Goal: Transaction & Acquisition: Download file/media

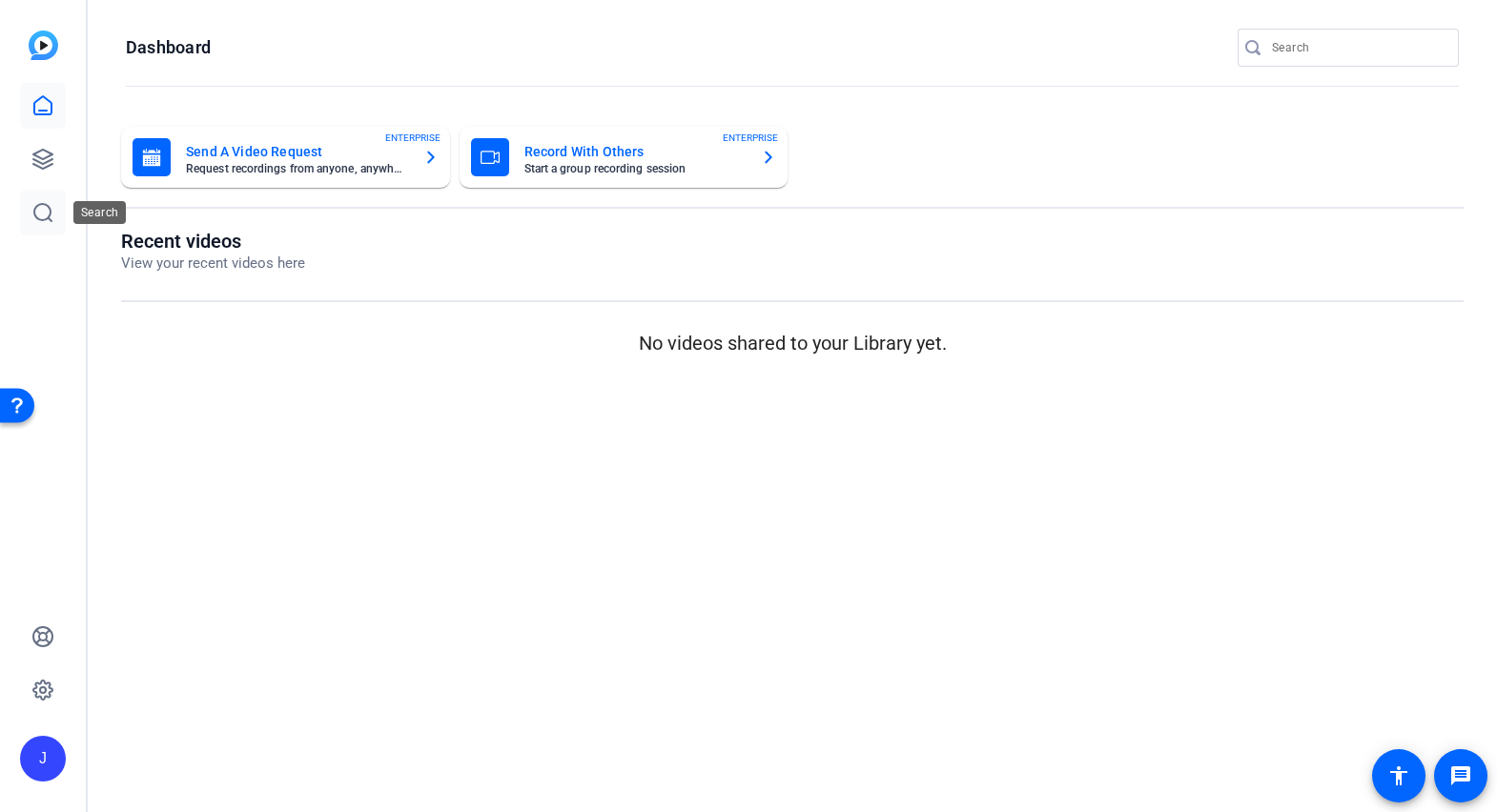
click at [26, 213] on link at bounding box center [43, 212] width 46 height 46
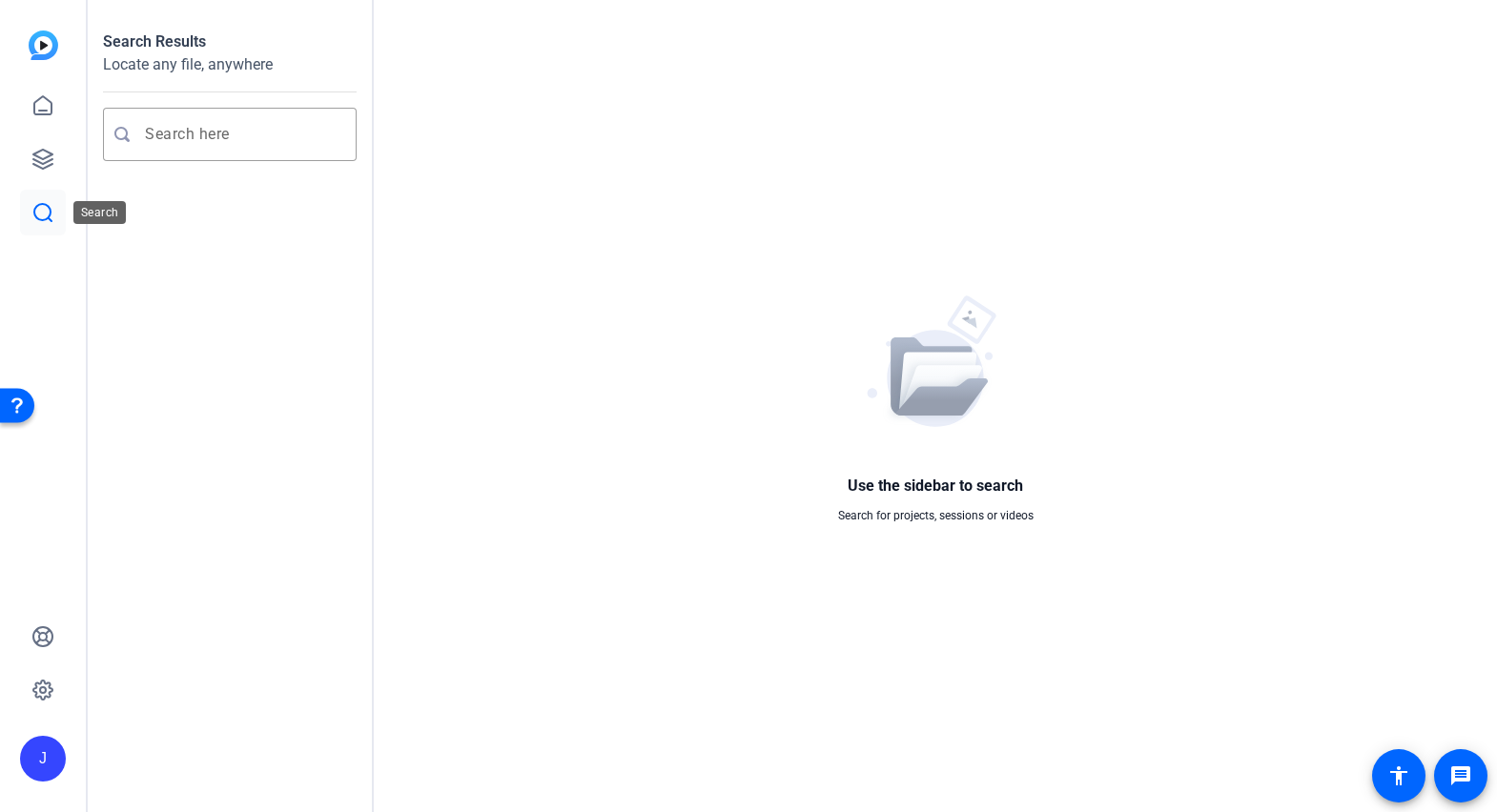
click at [33, 220] on icon at bounding box center [43, 213] width 23 height 23
click at [38, 168] on icon at bounding box center [43, 159] width 23 height 23
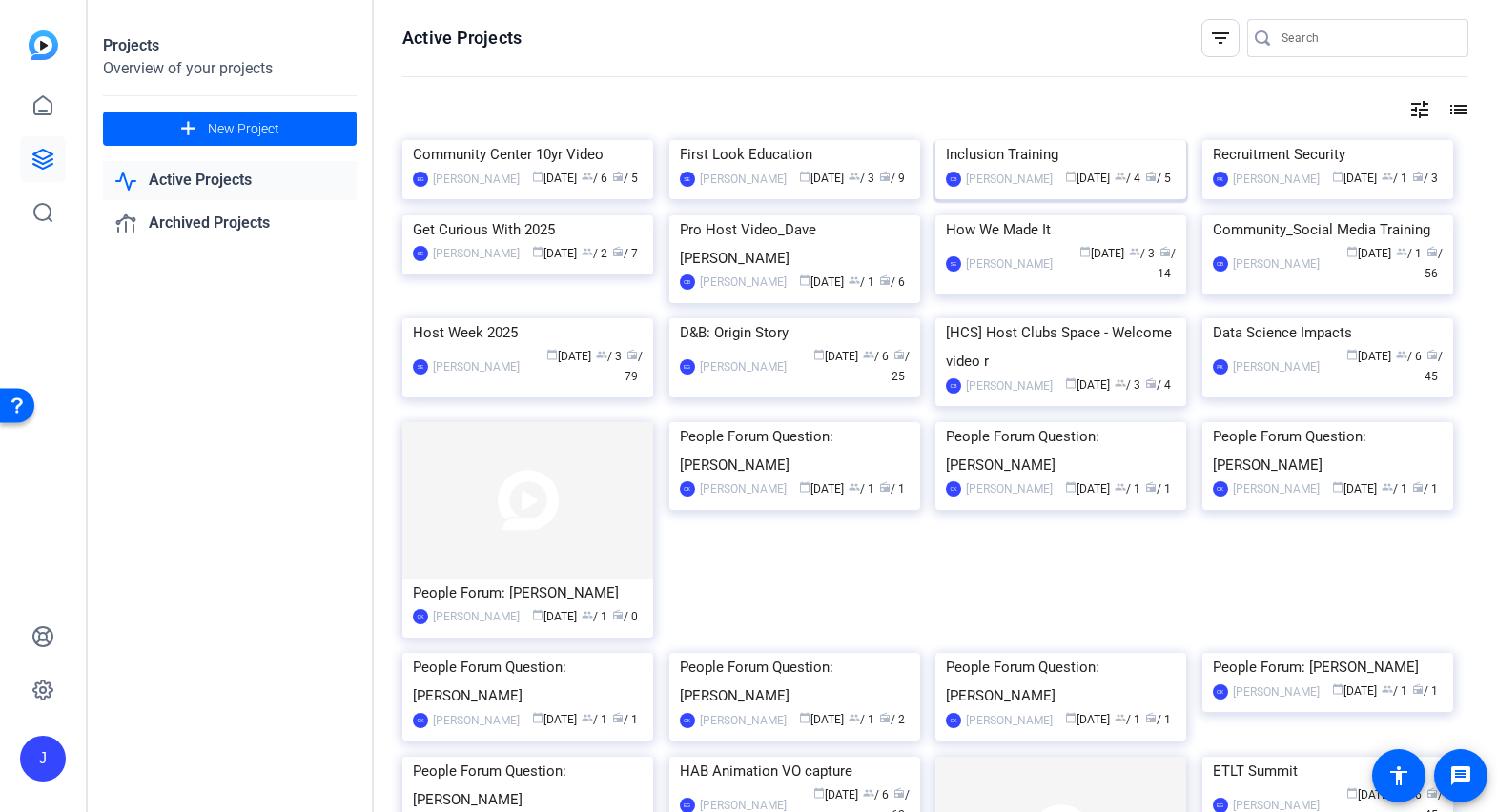
click at [1065, 140] on img at bounding box center [1061, 140] width 251 height 0
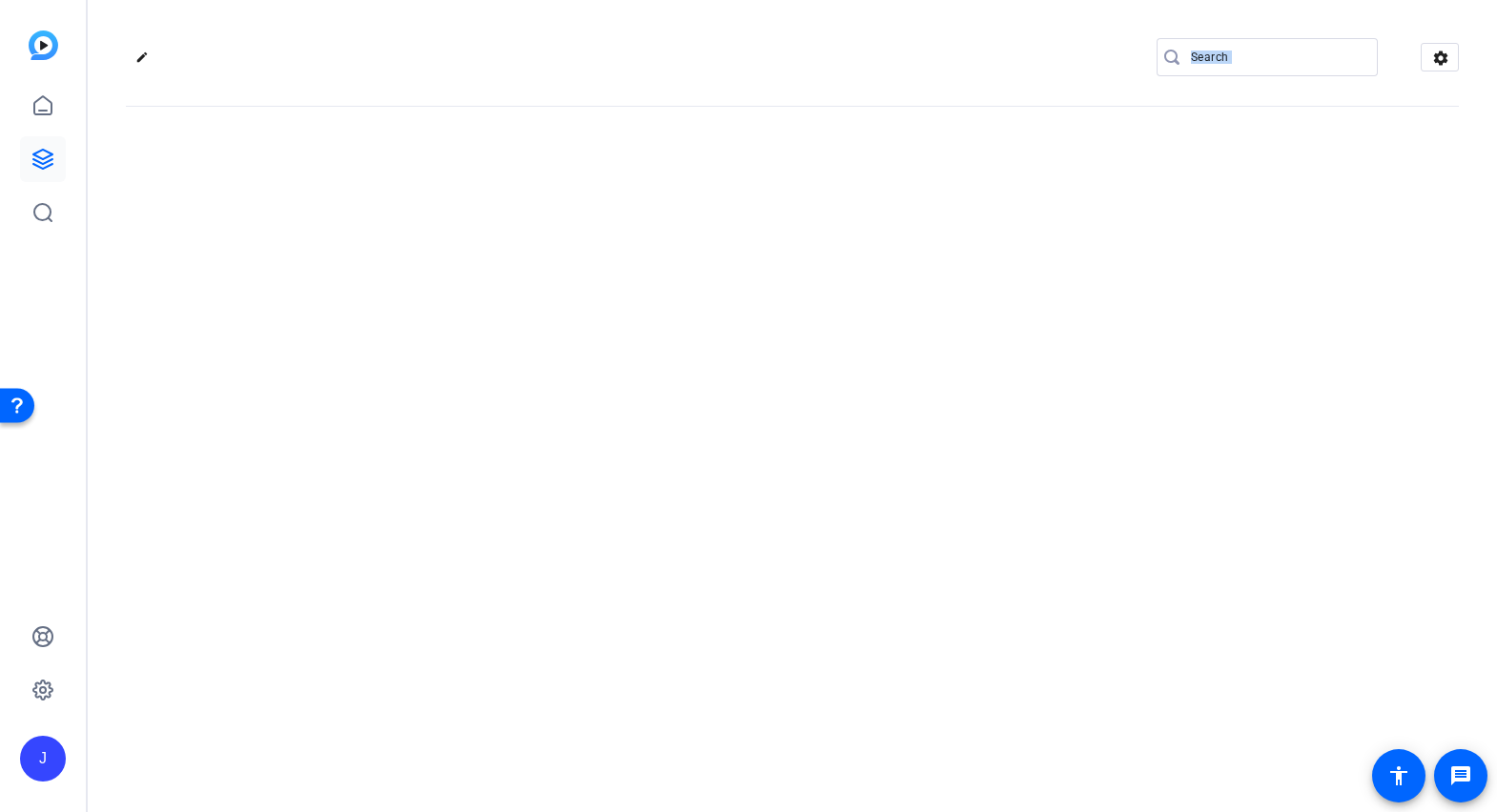
click at [1065, 263] on div "edit settings" at bounding box center [792, 406] width 1409 height 812
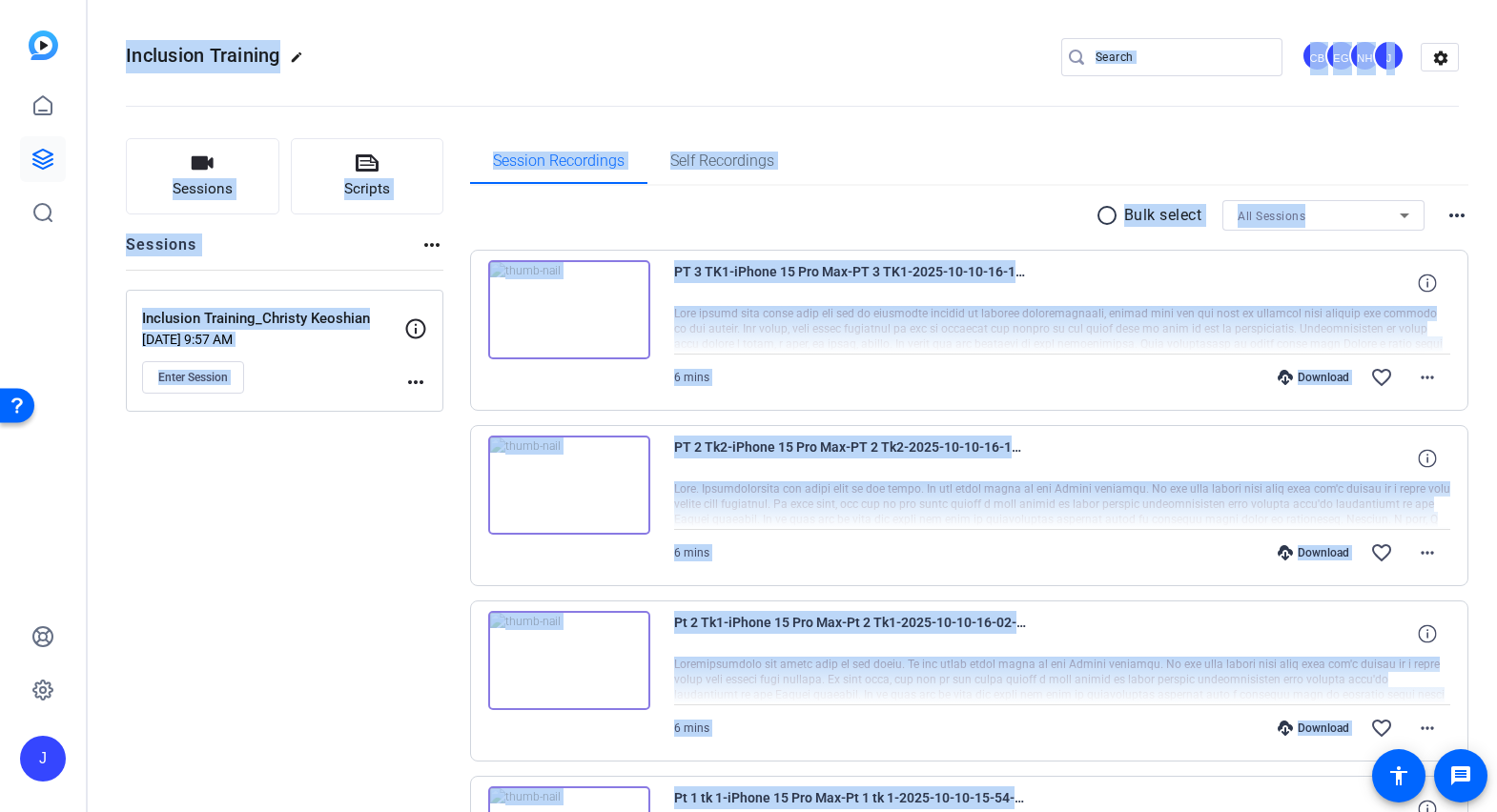
click at [350, 638] on div "Sessions Scripts Sessions more_horiz Inclusion Training_Christy Keoshian [DATE]…" at bounding box center [284, 655] width 317 height 1036
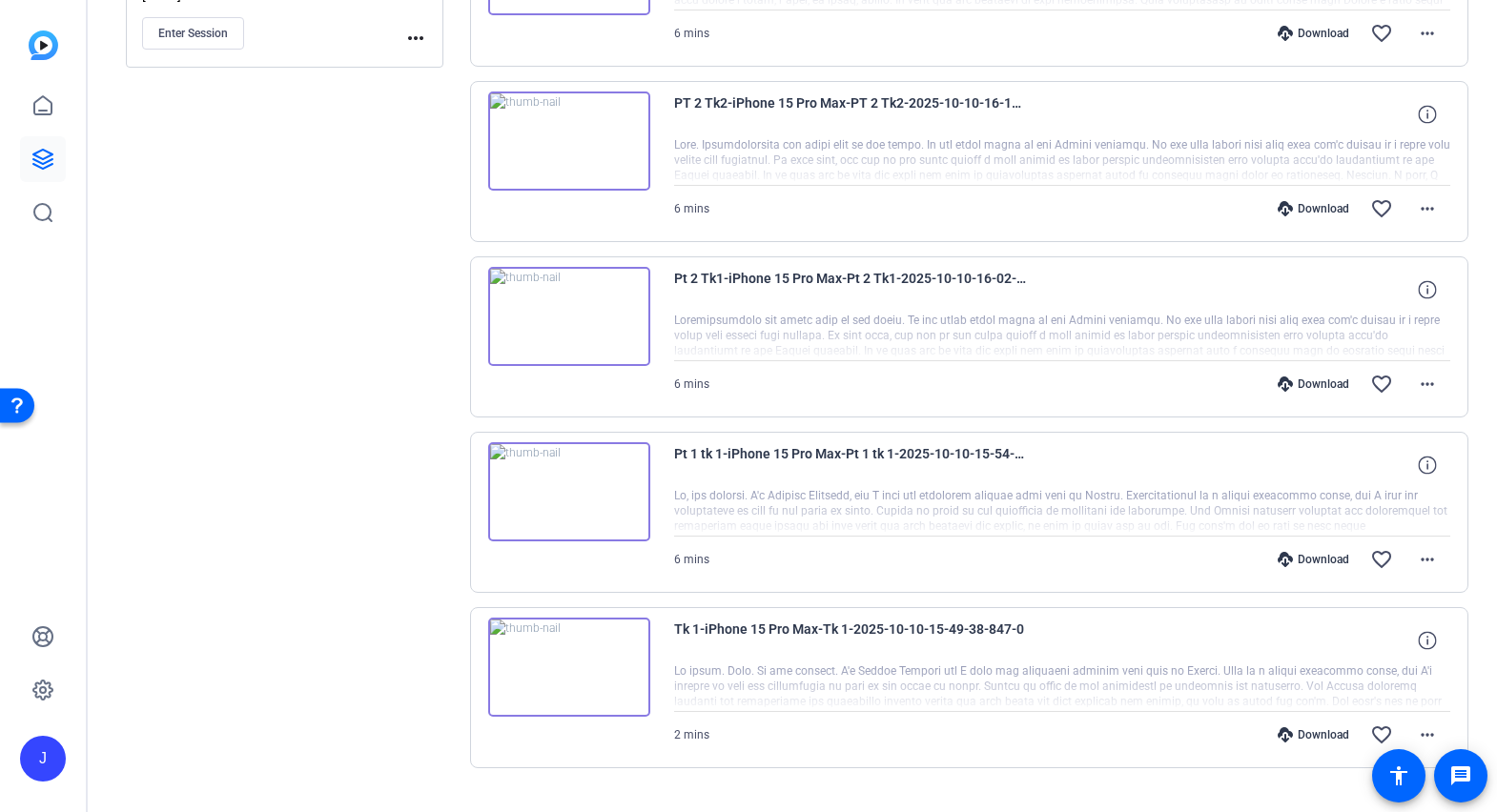
scroll to position [385, 0]
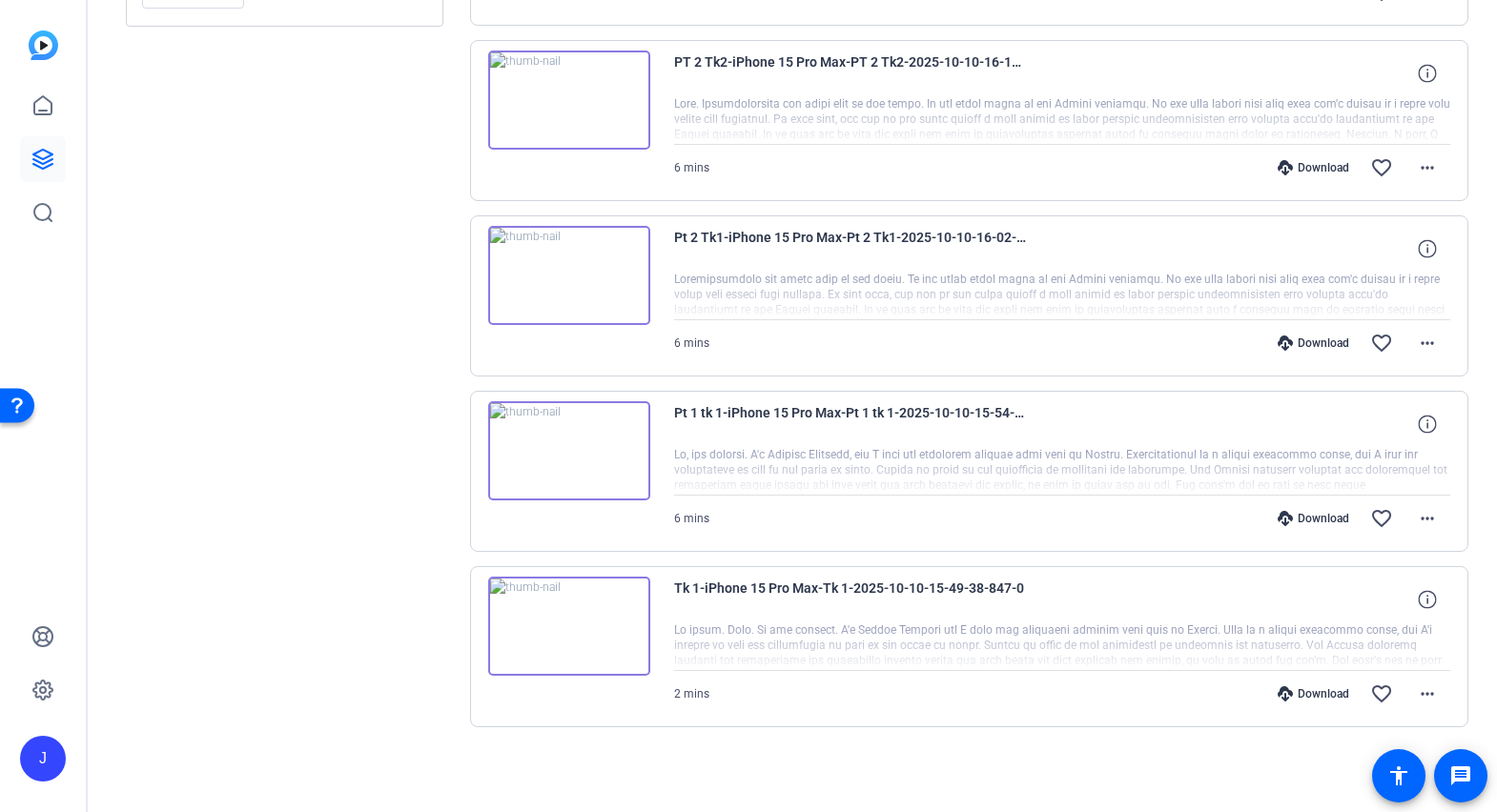
click at [1327, 687] on div "Download" at bounding box center [1313, 694] width 90 height 16
click at [1314, 515] on div "Download" at bounding box center [1313, 519] width 90 height 16
click at [1323, 342] on div "Download" at bounding box center [1313, 343] width 90 height 16
click at [1310, 167] on div "Download" at bounding box center [1313, 168] width 90 height 16
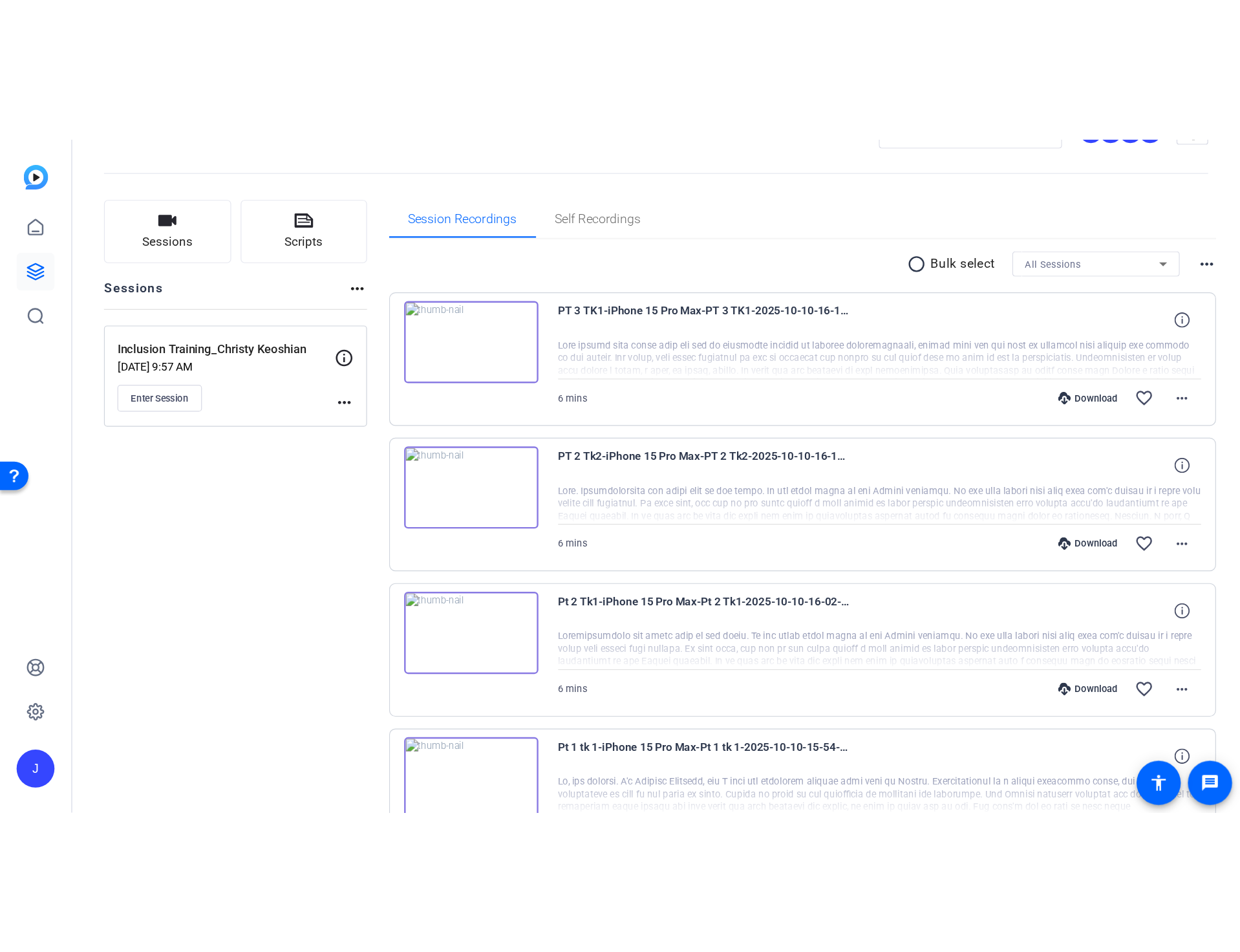
scroll to position [42, 0]
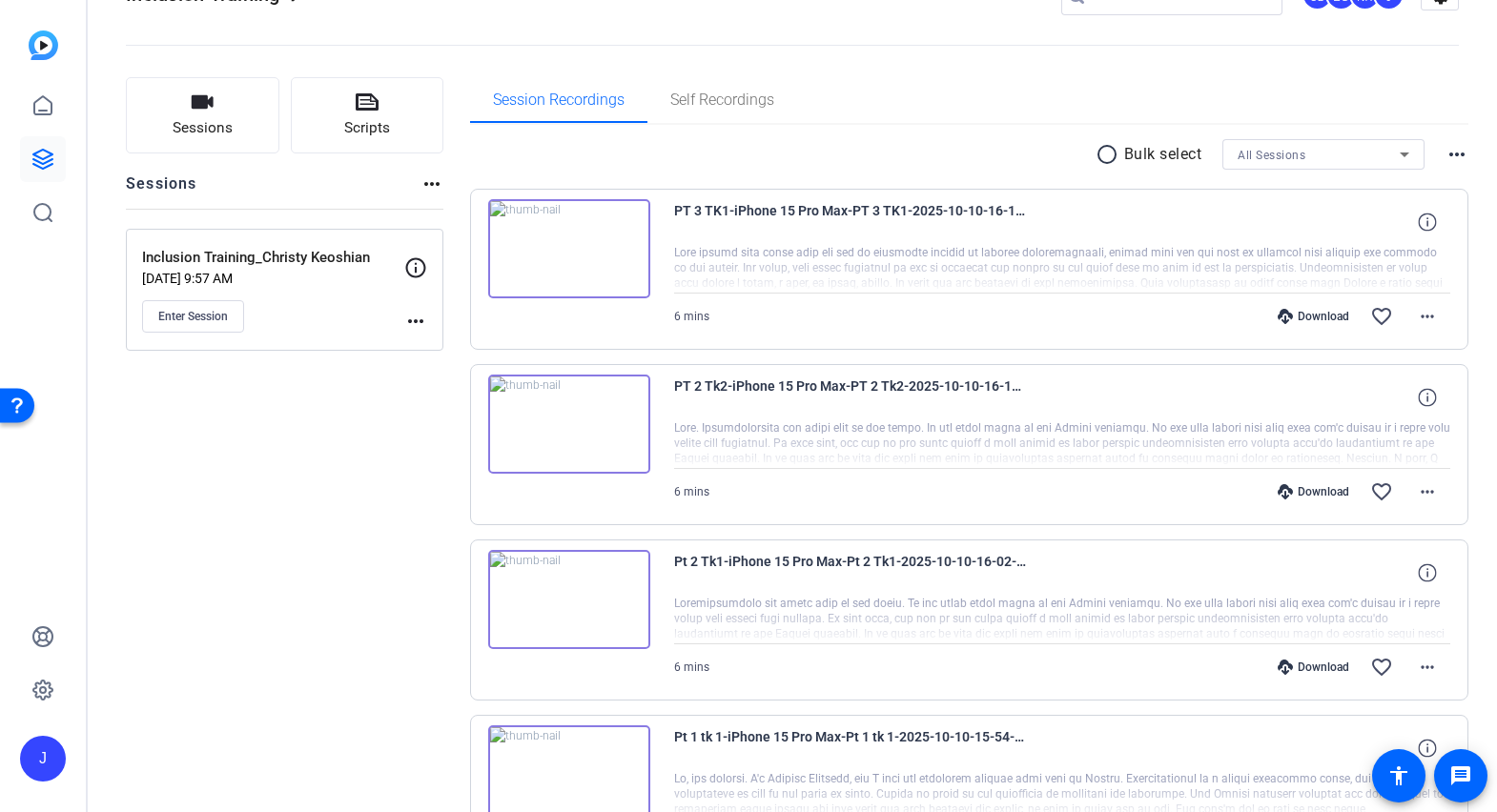
click at [1316, 317] on div "Download" at bounding box center [1313, 317] width 90 height 16
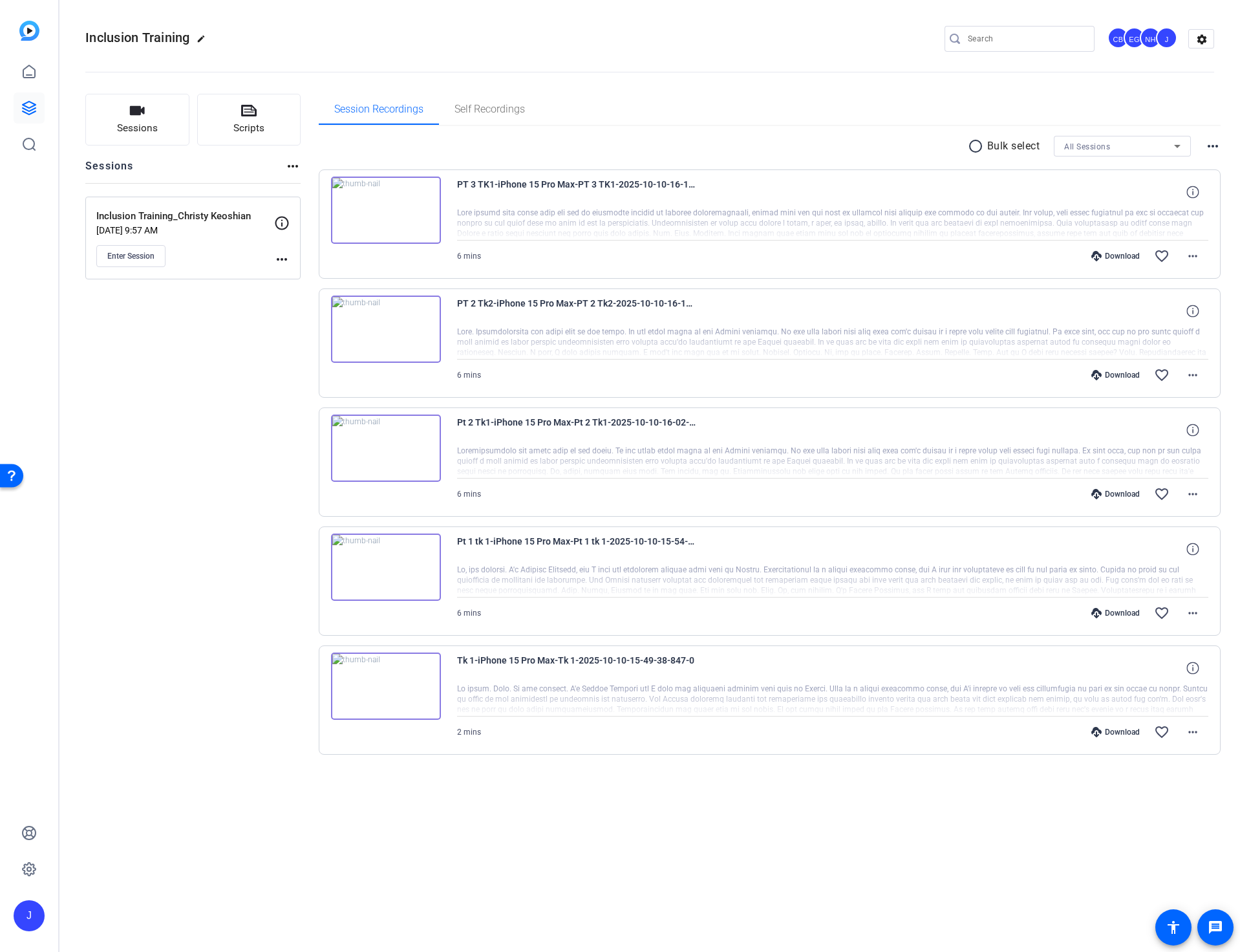
scroll to position [0, 0]
